Goal: Find contact information: Find contact information

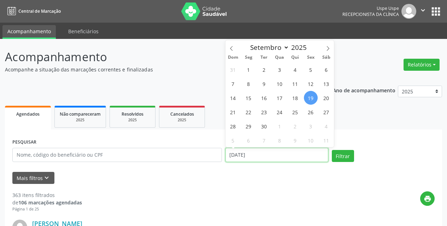
click at [262, 150] on input "[DATE]" at bounding box center [277, 155] width 103 height 14
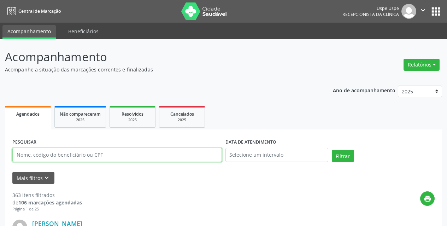
click at [163, 158] on input "text" at bounding box center [117, 155] width 210 height 14
paste input "03185670400"
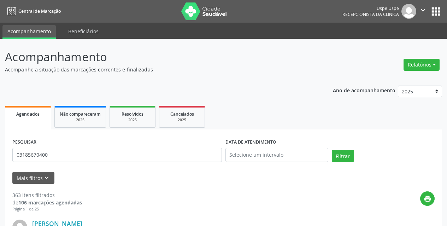
click at [338, 162] on div "Filtrar" at bounding box center [383, 158] width 106 height 17
click at [340, 155] on button "Filtrar" at bounding box center [343, 156] width 22 height 12
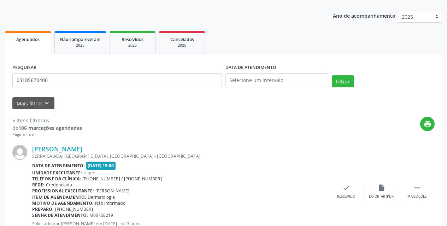
scroll to position [177, 0]
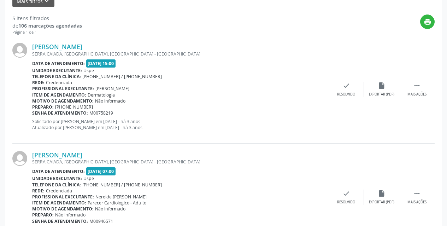
click at [59, 40] on div "[PERSON_NAME] [GEOGRAPHIC_DATA], [GEOGRAPHIC_DATA], [GEOGRAPHIC_DATA] Data de a…" at bounding box center [223, 89] width 423 height 108
click at [59, 54] on div "SERRA CAIADA, [GEOGRAPHIC_DATA], [GEOGRAPHIC_DATA] - [GEOGRAPHIC_DATA]" at bounding box center [180, 54] width 297 height 6
click at [59, 48] on link "[PERSON_NAME]" at bounding box center [57, 47] width 50 height 8
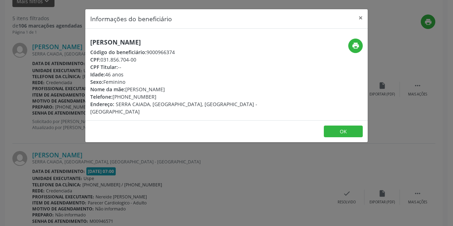
click at [140, 96] on div "Telefone: [PHONE_NUMBER]" at bounding box center [179, 96] width 178 height 7
click at [130, 98] on div "Telefone: [PHONE_NUMBER]" at bounding box center [179, 96] width 178 height 7
drag, startPoint x: 123, startPoint y: 98, endPoint x: 140, endPoint y: 98, distance: 17.3
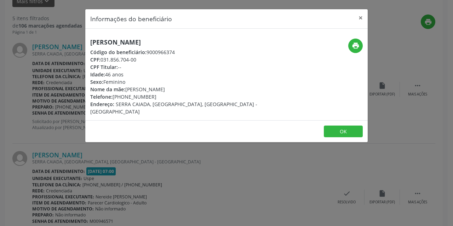
click at [140, 98] on div "Telefone: [PHONE_NUMBER]" at bounding box center [179, 96] width 178 height 7
drag, startPoint x: 123, startPoint y: 97, endPoint x: 155, endPoint y: 98, distance: 31.8
click at [155, 98] on div "Telefone: [PHONE_NUMBER]" at bounding box center [179, 96] width 178 height 7
copy div "98801-1909"
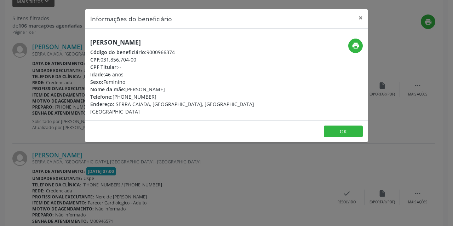
click at [128, 99] on div "Telefone: [PHONE_NUMBER]" at bounding box center [179, 96] width 178 height 7
drag, startPoint x: 126, startPoint y: 99, endPoint x: 152, endPoint y: 99, distance: 26.2
click at [152, 99] on div "Telefone: [PHONE_NUMBER]" at bounding box center [179, 96] width 178 height 7
copy div "8801-1909"
click at [359, 13] on button "×" at bounding box center [360, 17] width 14 height 17
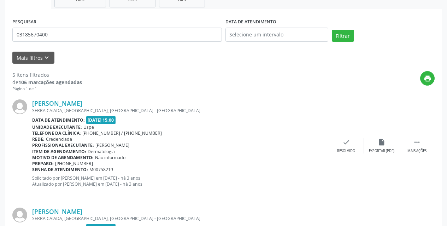
scroll to position [0, 0]
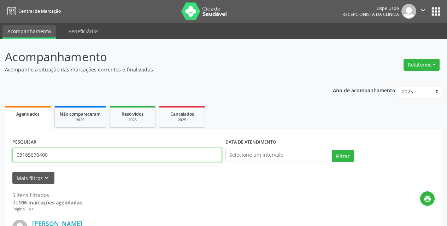
click at [131, 154] on input "03185670400" at bounding box center [117, 155] width 210 height 14
paste input "12919110497"
click at [332, 150] on button "Filtrar" at bounding box center [343, 156] width 22 height 12
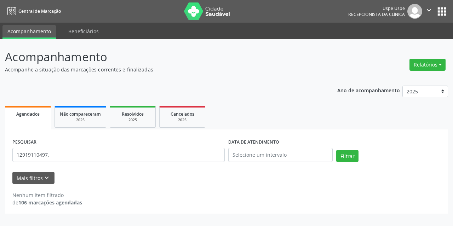
click at [60, 154] on input "12919110497," at bounding box center [118, 155] width 212 height 14
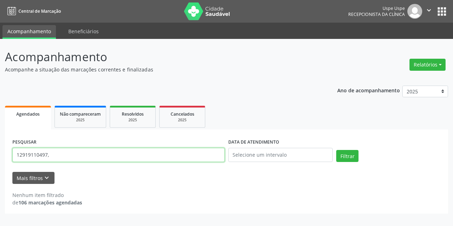
click at [60, 154] on input "12919110497," at bounding box center [118, 155] width 212 height 14
click at [336, 150] on button "Filtrar" at bounding box center [347, 156] width 22 height 12
click at [91, 155] on input "12919110497" at bounding box center [118, 155] width 212 height 14
paste input "ALCIONE DE [PERSON_NAME]"
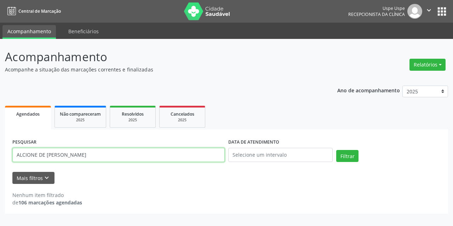
type input "ALCIONE DE [PERSON_NAME]"
click at [336, 150] on button "Filtrar" at bounding box center [347, 156] width 22 height 12
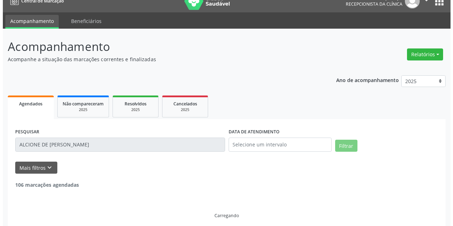
scroll to position [16, 0]
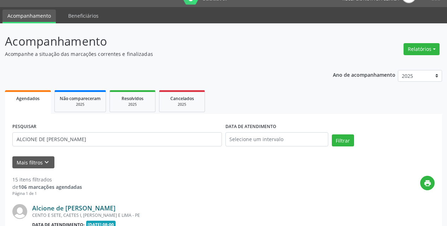
click at [79, 212] on link "Alcione de [PERSON_NAME]" at bounding box center [73, 208] width 83 height 8
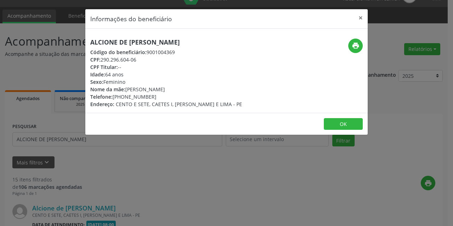
click at [125, 96] on div "Telefone: [PHONE_NUMBER]" at bounding box center [166, 96] width 152 height 7
drag, startPoint x: 126, startPoint y: 98, endPoint x: 150, endPoint y: 98, distance: 23.3
click at [150, 98] on div "Telefone: [PHONE_NUMBER]" at bounding box center [166, 96] width 152 height 7
copy div "8683-3614"
